Goal: Task Accomplishment & Management: Manage account settings

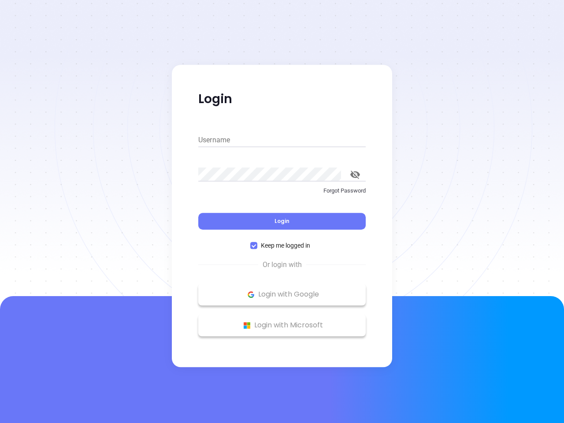
click at [282, 212] on div "Login" at bounding box center [281, 215] width 167 height 27
click at [282, 140] on input "Username" at bounding box center [281, 140] width 167 height 14
click at [355, 175] on icon "toggle password visibility" at bounding box center [355, 175] width 10 height 8
click at [282, 221] on span "Login" at bounding box center [282, 220] width 15 height 7
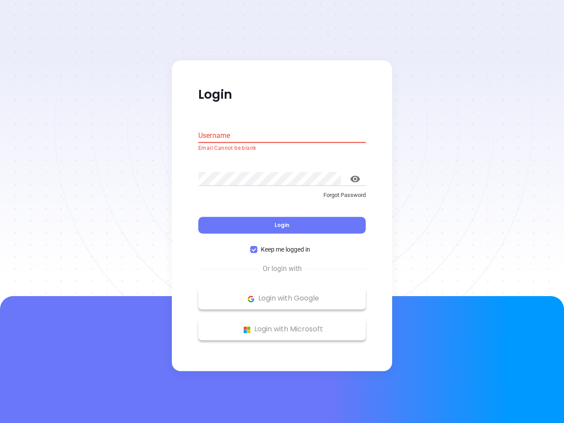
click at [282, 246] on span "Keep me logged in" at bounding box center [285, 250] width 56 height 10
click at [257, 246] on input "Keep me logged in" at bounding box center [253, 249] width 7 height 7
checkbox input "false"
click at [282, 294] on p "Login with Google" at bounding box center [282, 298] width 159 height 13
click at [282, 325] on p "Login with Microsoft" at bounding box center [282, 329] width 159 height 13
